Goal: Information Seeking & Learning: Check status

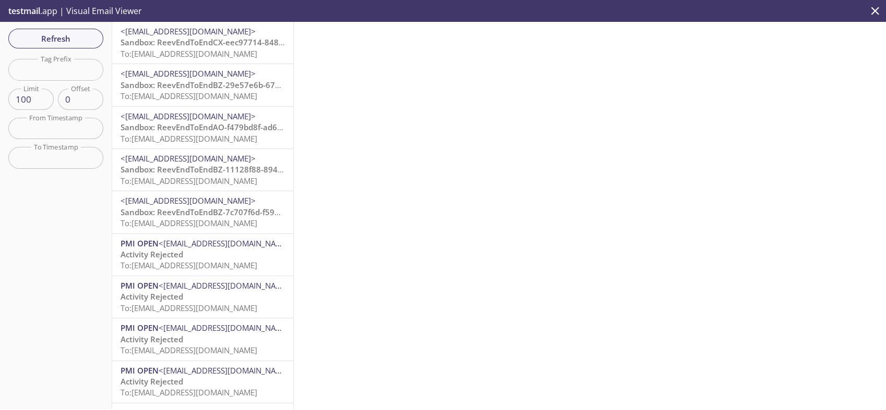
click at [42, 68] on input "text" at bounding box center [55, 69] width 95 height 21
paste input "[EMAIL_ADDRESS][DOMAIN_NAME]"
type input "1694743841000"
click at [66, 49] on div "Refresh Filters Tag Prefix 1694743841000 Tag Prefix Limit 100 Limit Offset 0 Of…" at bounding box center [56, 216] width 112 height 388
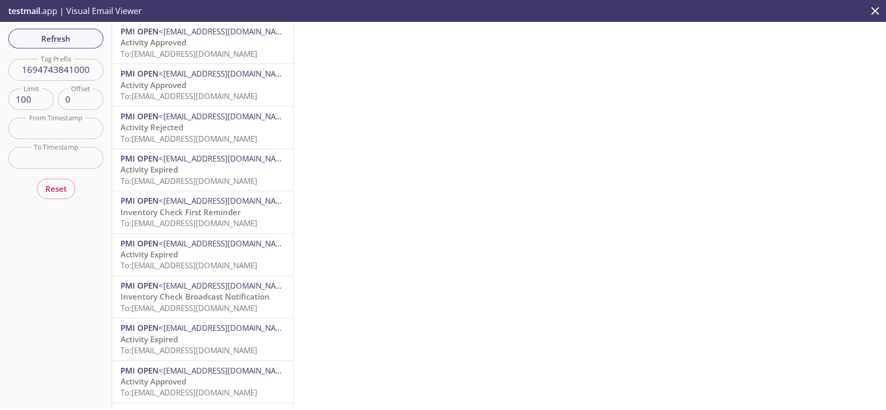
click at [237, 127] on p "Activity Rejected To: [EMAIL_ADDRESS][DOMAIN_NAME]" at bounding box center [202, 133] width 164 height 22
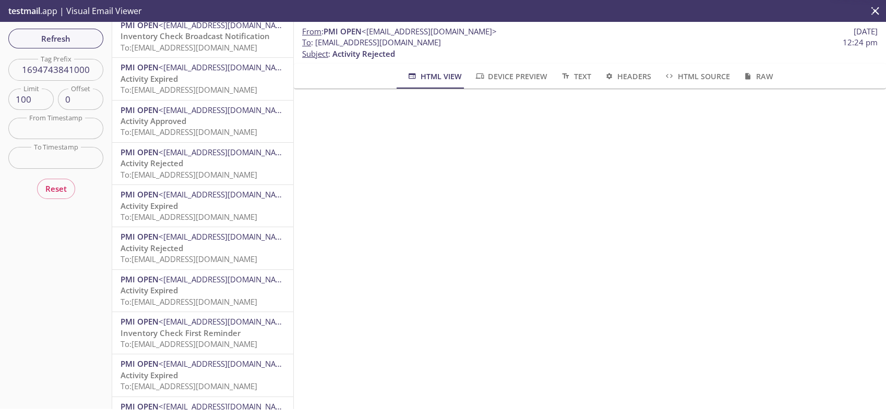
scroll to position [261, 0]
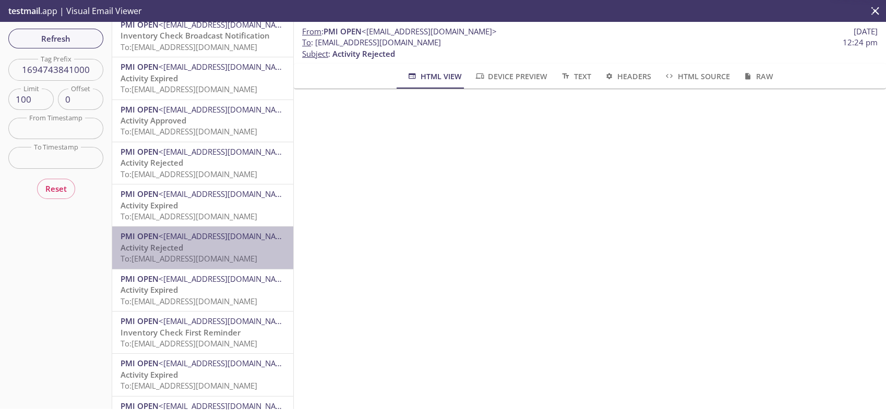
click at [204, 247] on p "Activity Rejected To: [EMAIL_ADDRESS][DOMAIN_NAME]" at bounding box center [202, 254] width 164 height 22
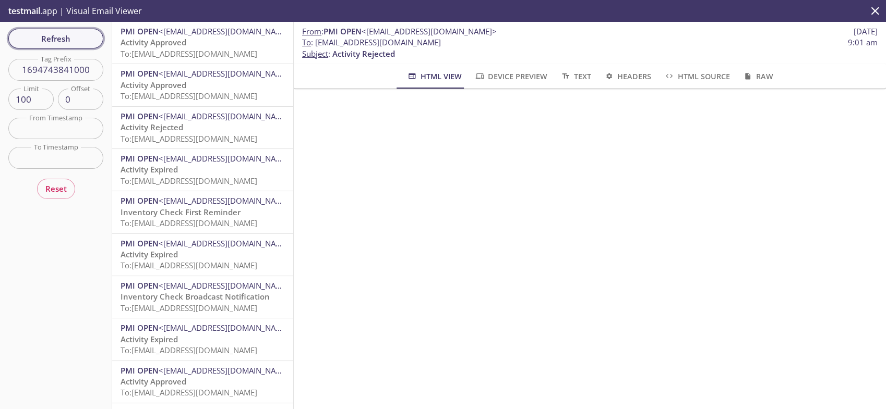
click at [64, 33] on span "Refresh" at bounding box center [56, 39] width 78 height 14
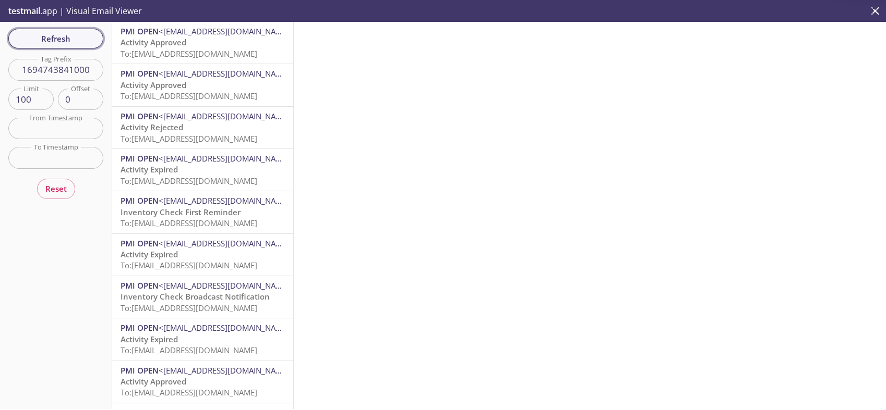
click at [72, 42] on span "Refresh" at bounding box center [56, 39] width 78 height 14
click at [178, 124] on span "Activity Rejected" at bounding box center [151, 127] width 63 height 10
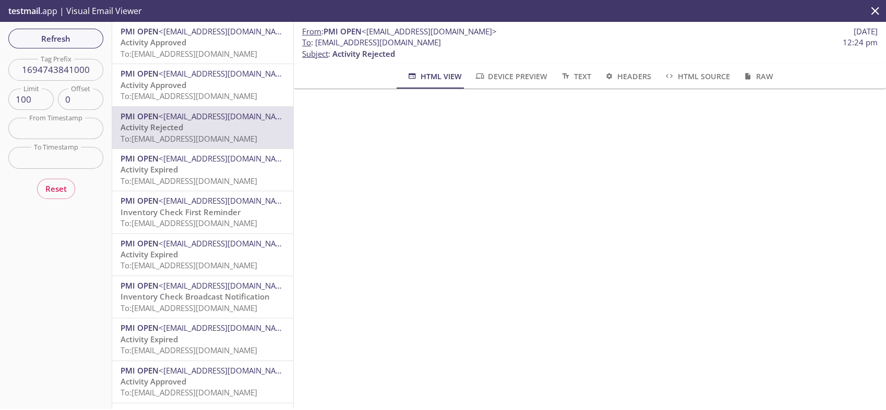
click at [210, 56] on span "To: [EMAIL_ADDRESS][DOMAIN_NAME]" at bounding box center [188, 54] width 137 height 10
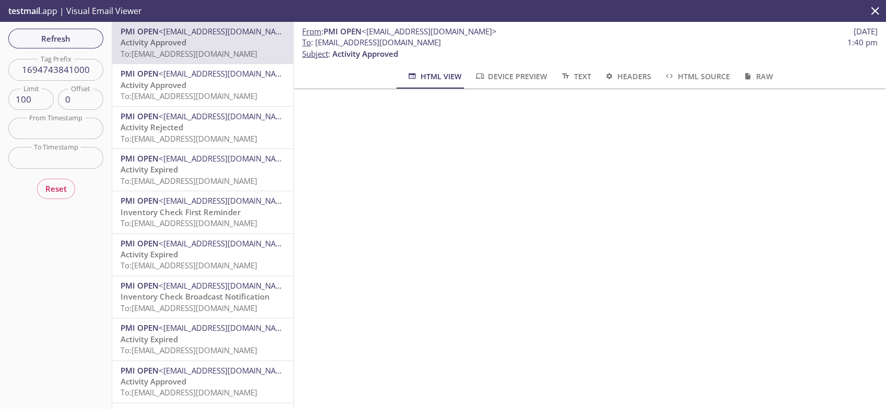
click at [233, 81] on p "Activity Approved To: [EMAIL_ADDRESS][DOMAIN_NAME]" at bounding box center [202, 91] width 164 height 22
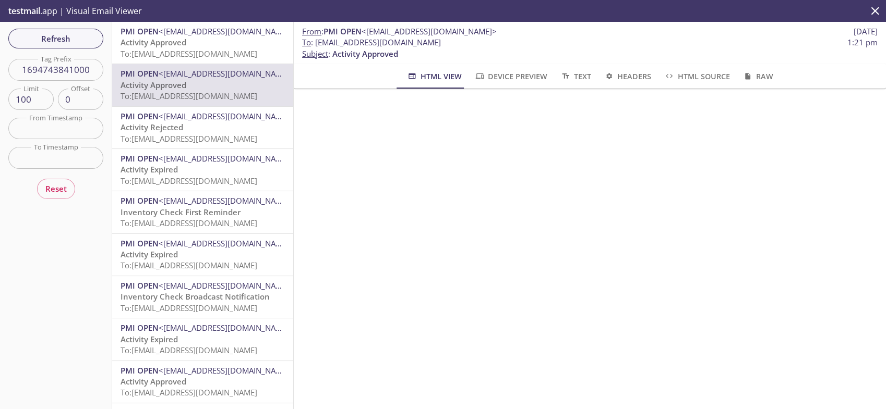
click at [204, 130] on p "Activity Rejected To: [EMAIL_ADDRESS][DOMAIN_NAME]" at bounding box center [202, 133] width 164 height 22
